Goal: Task Accomplishment & Management: Manage account settings

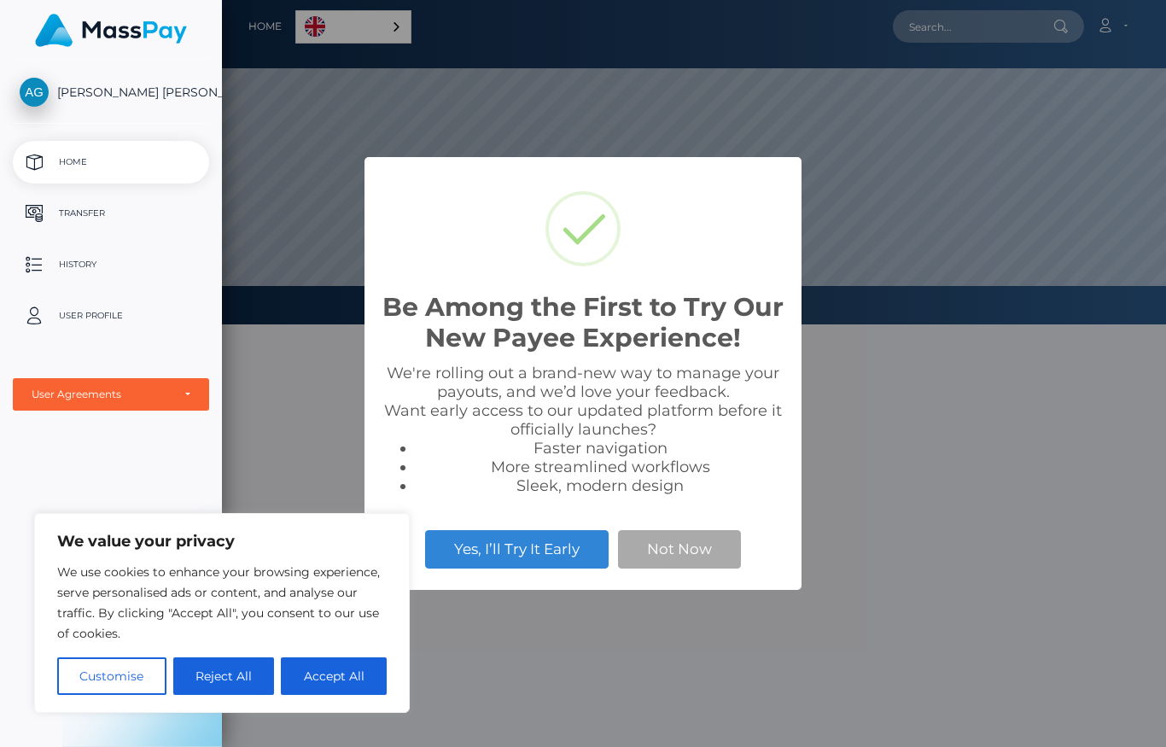
scroll to position [324, 1166]
click at [357, 680] on button "Accept All" at bounding box center [334, 677] width 106 height 38
checkbox input "true"
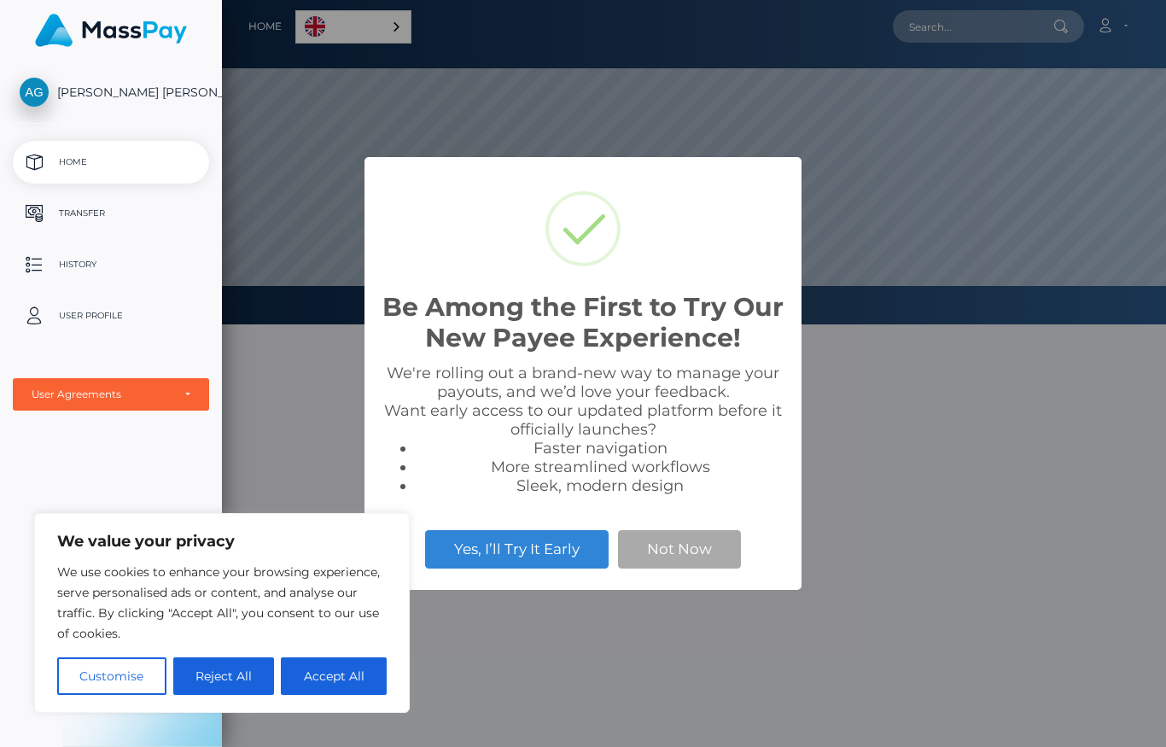
checkbox input "true"
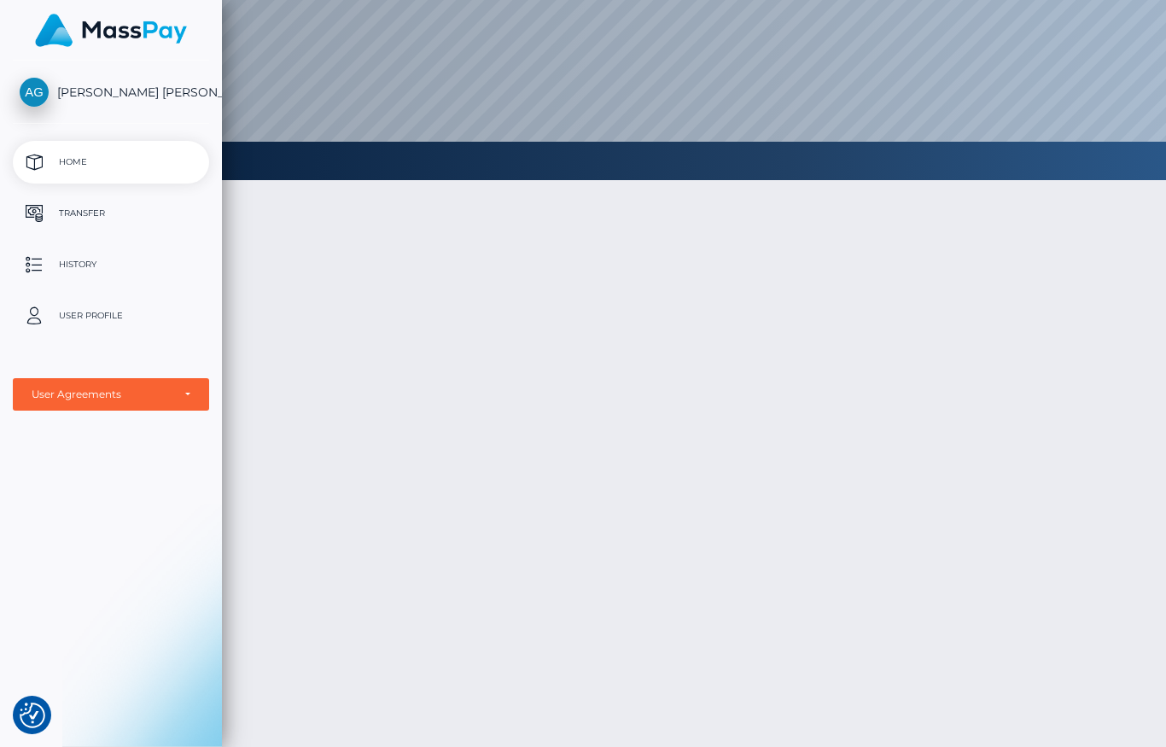
scroll to position [0, 0]
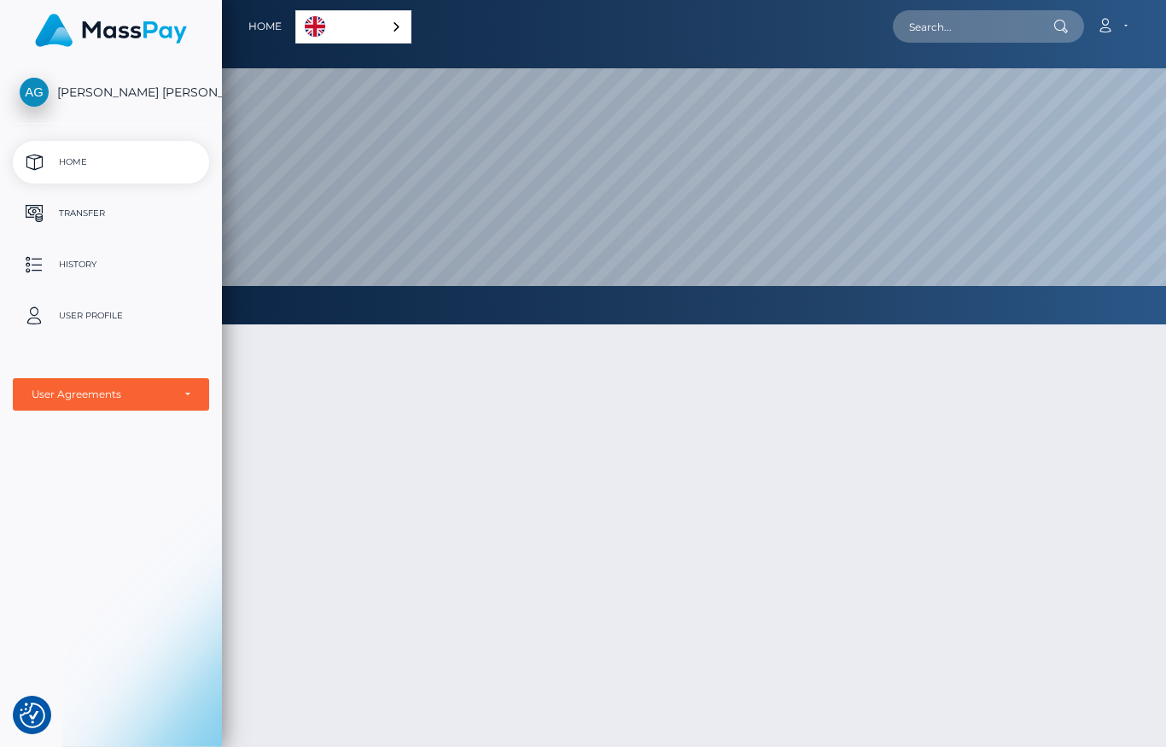
click at [0, 0] on button "button" at bounding box center [0, 0] width 0 height 0
click at [126, 222] on p "Transfer" at bounding box center [111, 214] width 183 height 26
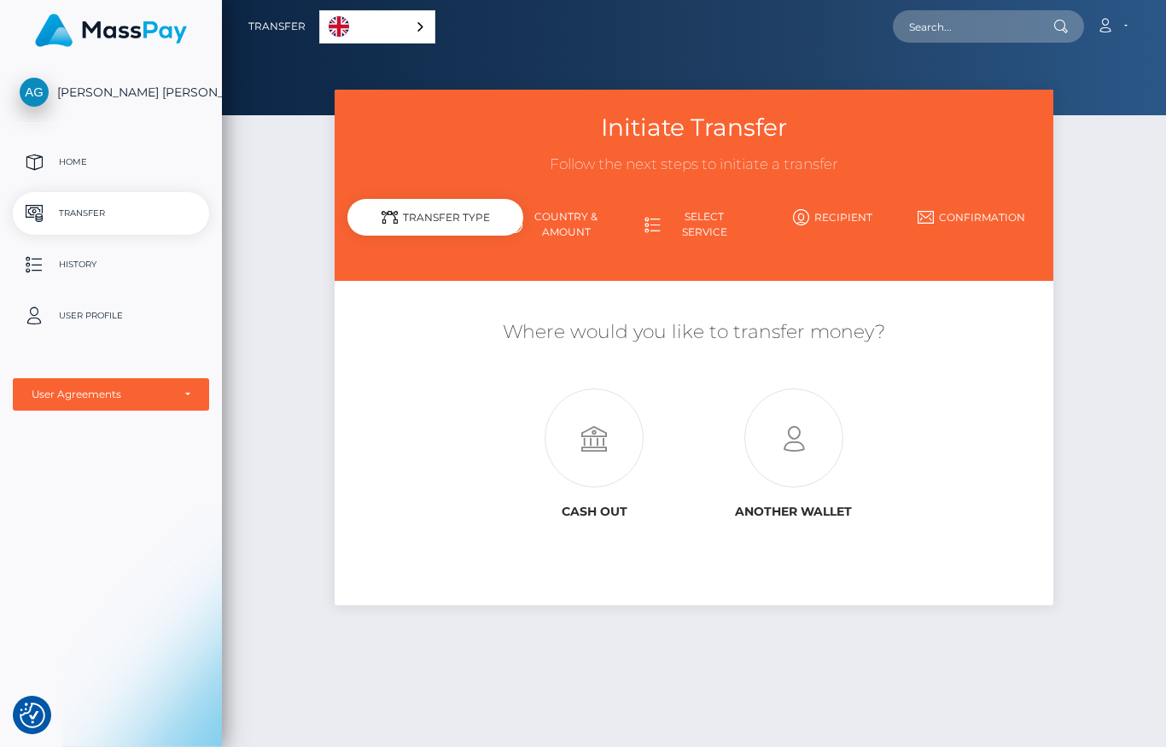
click at [494, 458] on icon at bounding box center [594, 438] width 200 height 99
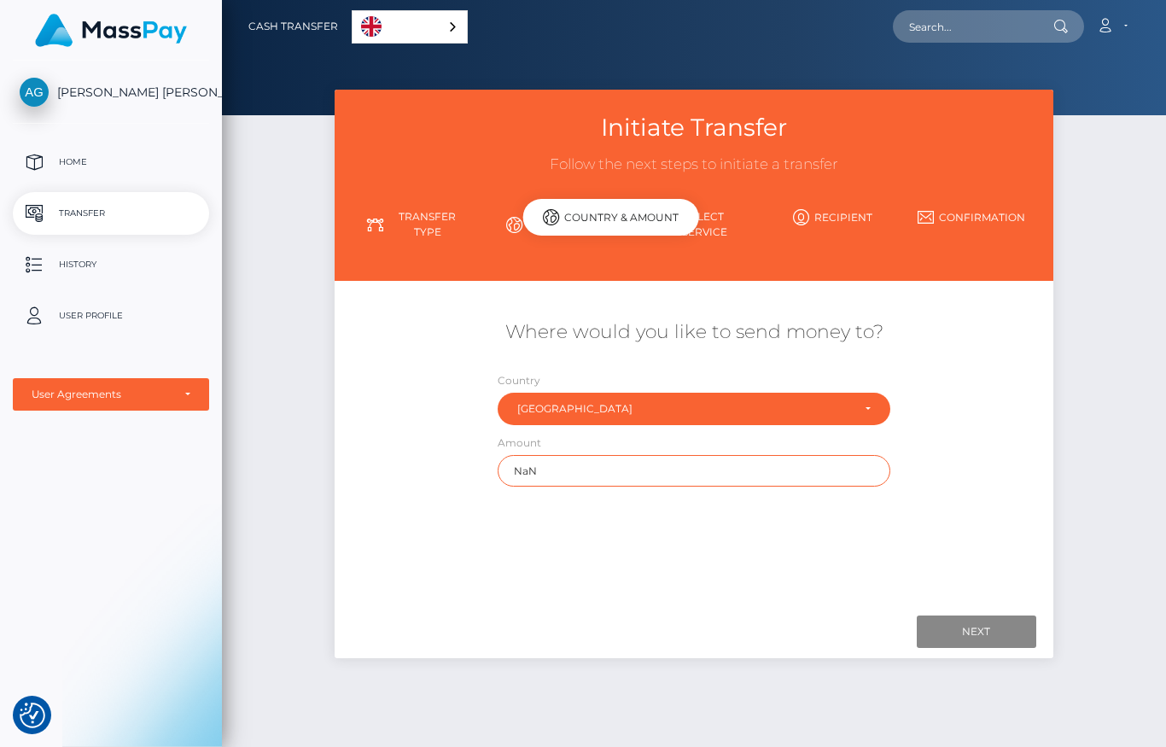
click at [537, 468] on input "NaN" at bounding box center [695, 471] width 394 height 32
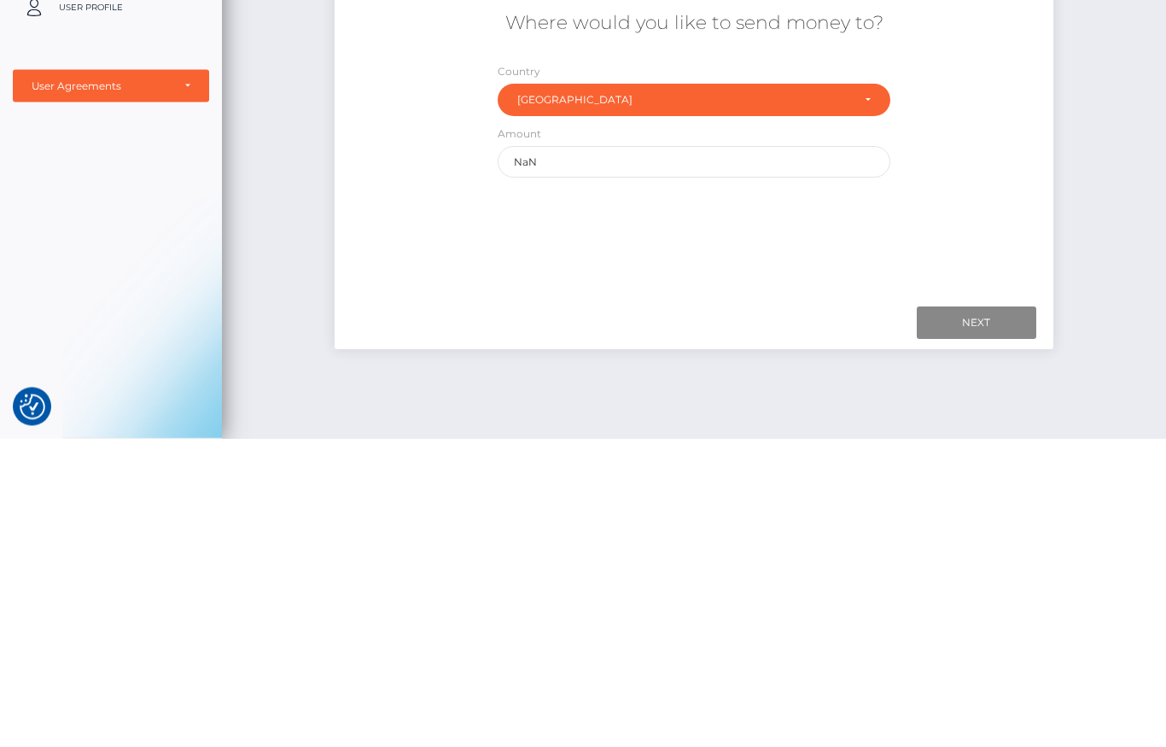
click at [1096, 175] on div "Initiate Transfer Follow the next steps to initiate a transfer Transfer Type Co…" at bounding box center [694, 411] width 944 height 642
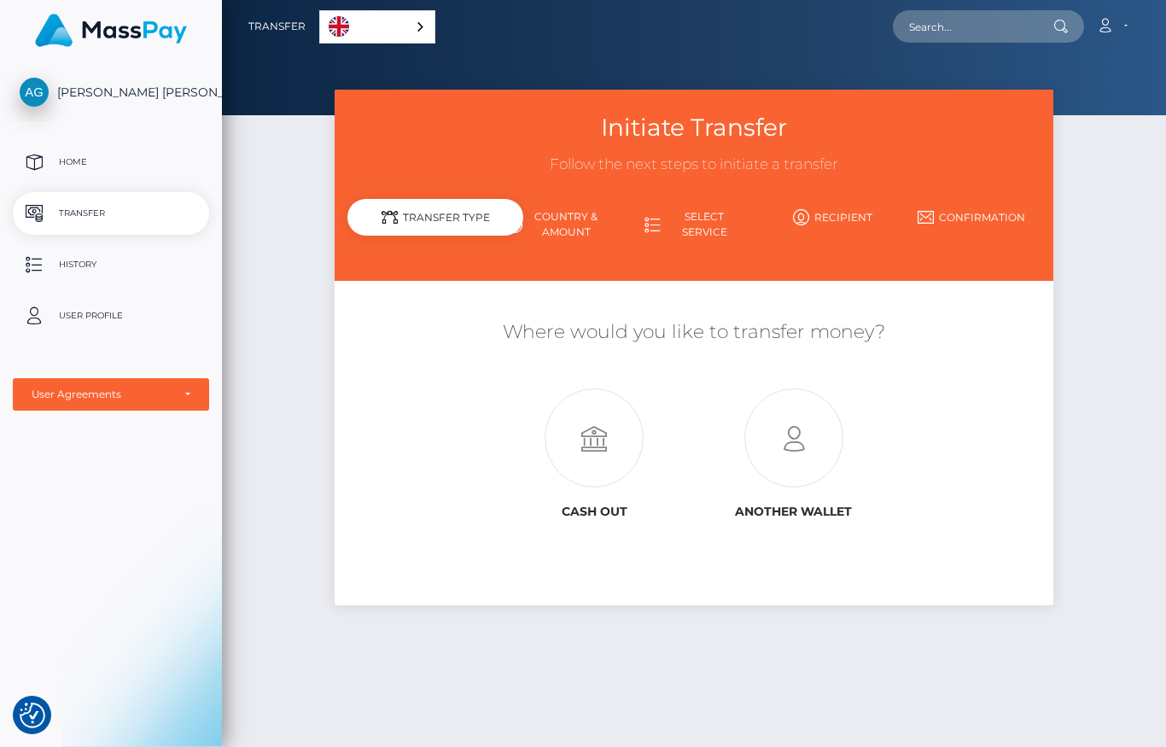
click at [1112, 27] on icon at bounding box center [1105, 26] width 18 height 14
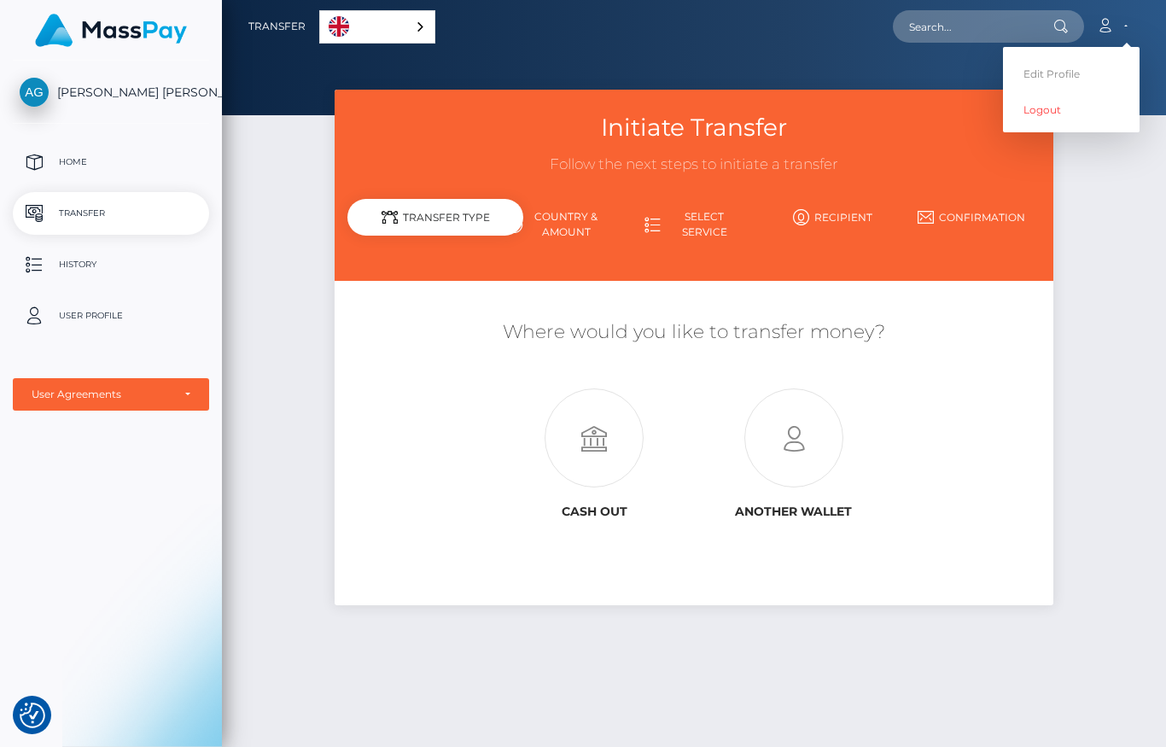
click at [1055, 79] on link "Edit Profile" at bounding box center [1071, 74] width 137 height 32
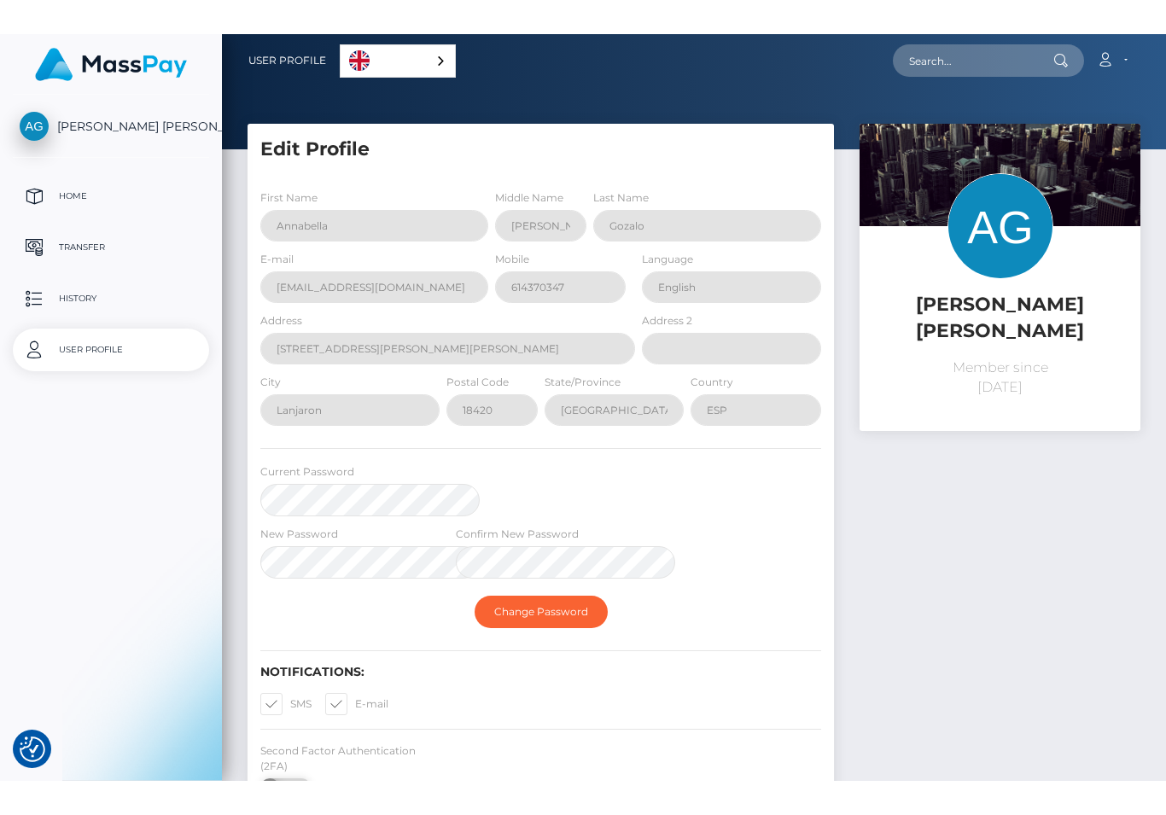
scroll to position [77, 0]
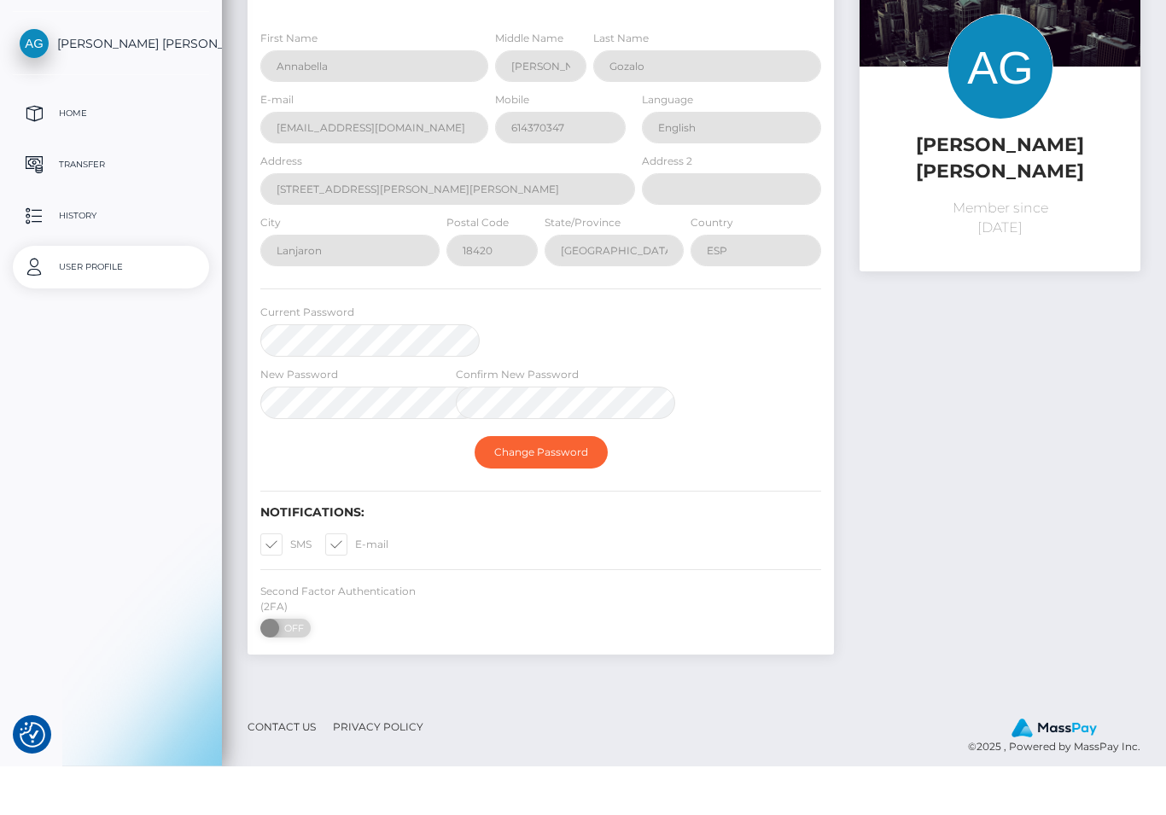
select select
